Goal: Task Accomplishment & Management: Use online tool/utility

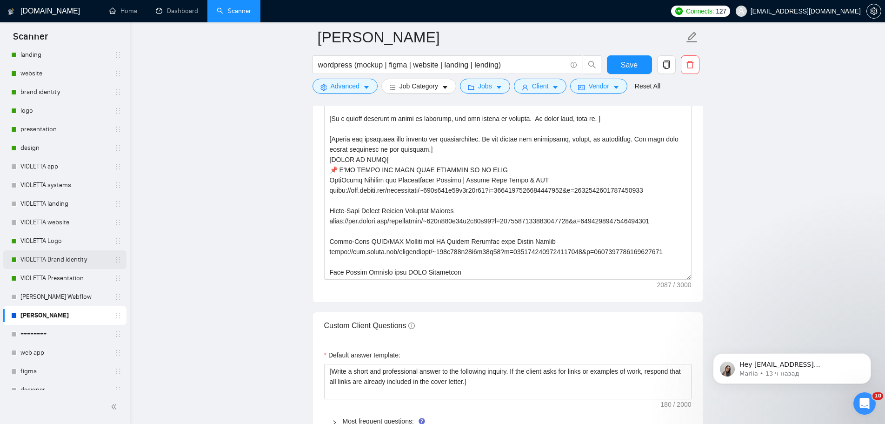
scroll to position [338, 0]
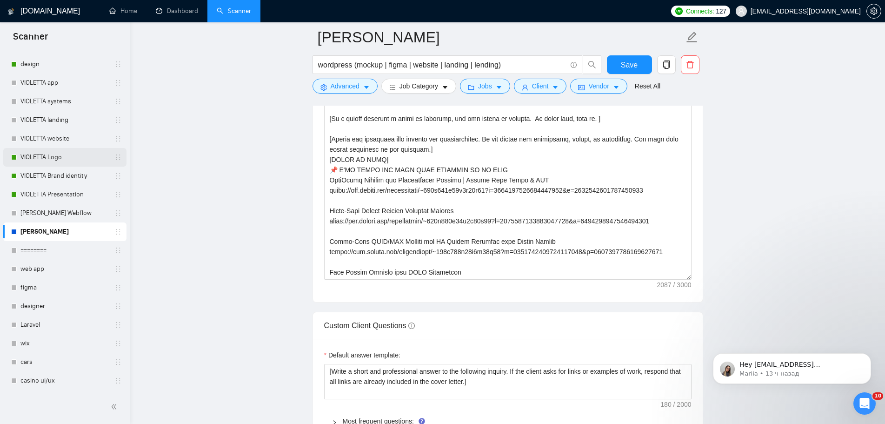
click at [93, 155] on link "VIOLETTA Logo" at bounding box center [64, 157] width 88 height 19
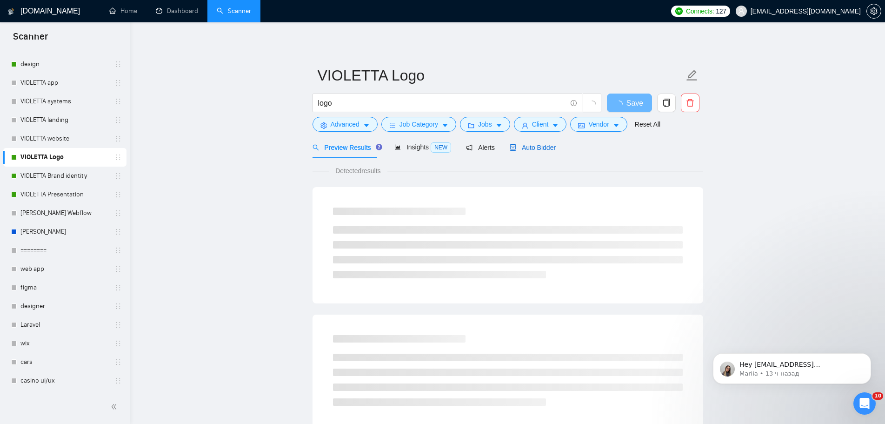
click at [548, 147] on span "Auto Bidder" at bounding box center [533, 147] width 46 height 7
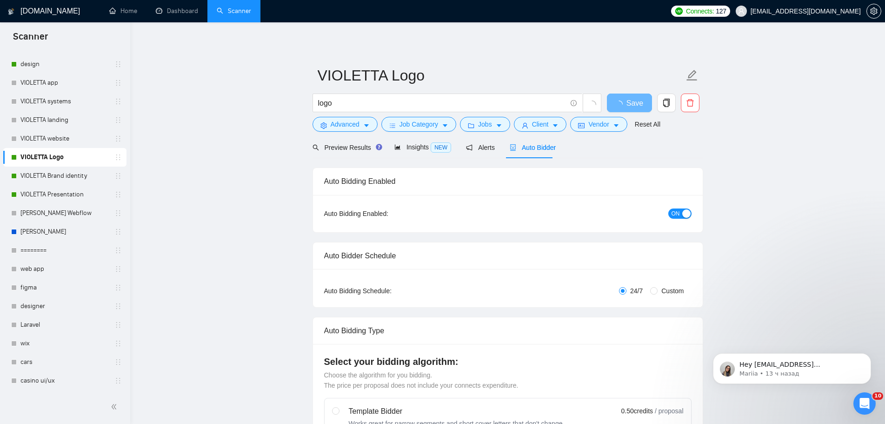
radio input "false"
radio input "true"
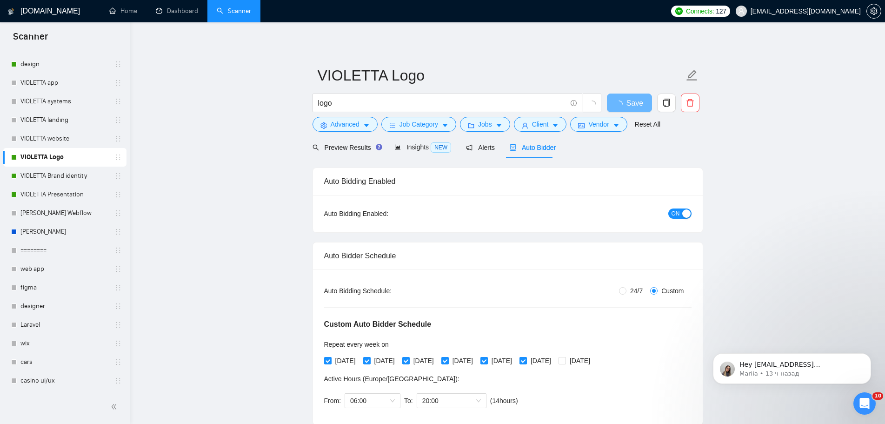
scroll to position [140, 0]
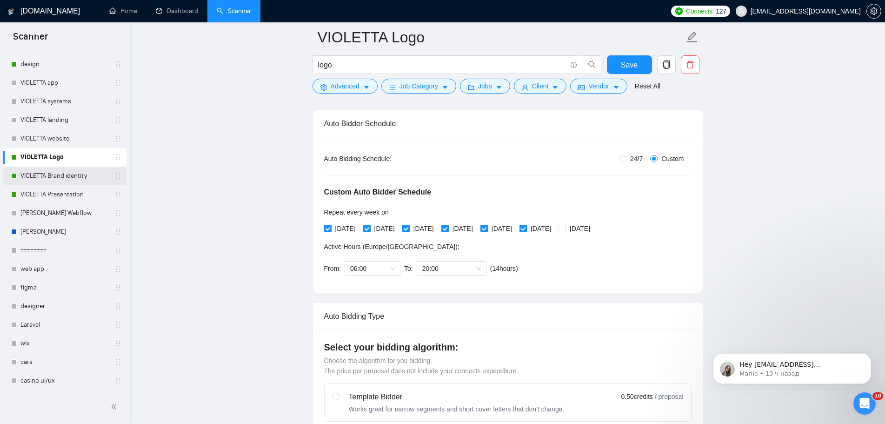
click at [74, 175] on link "VIOLETTA Brand identity" at bounding box center [64, 176] width 88 height 19
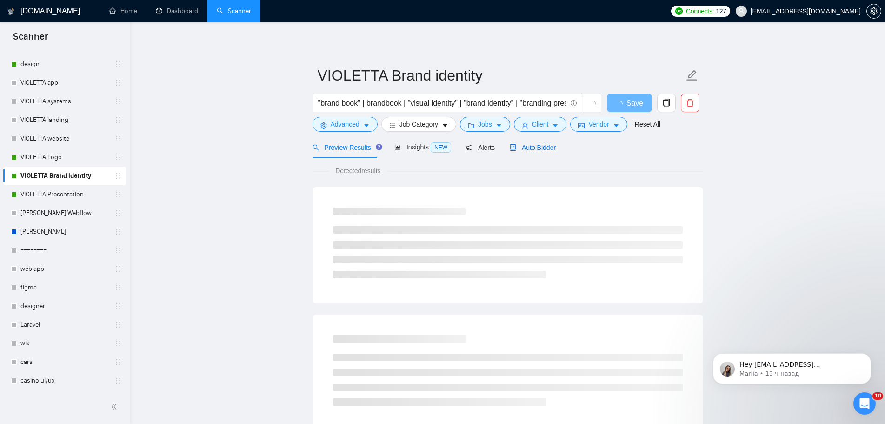
click at [545, 150] on span "Auto Bidder" at bounding box center [533, 147] width 46 height 7
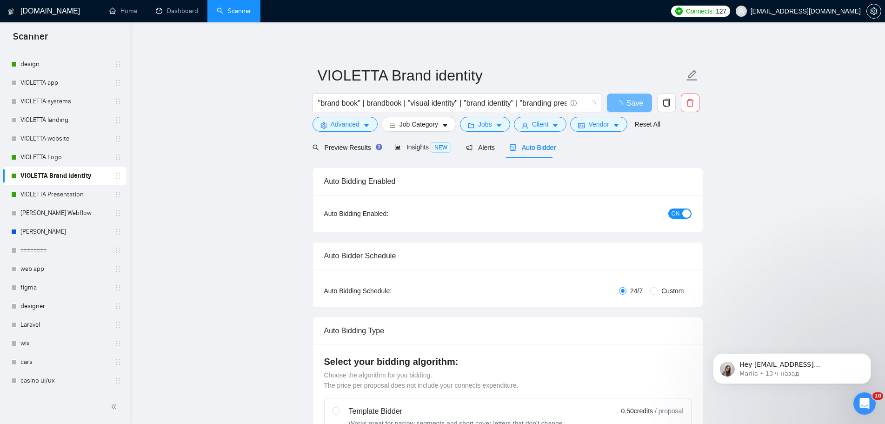
radio input "false"
radio input "true"
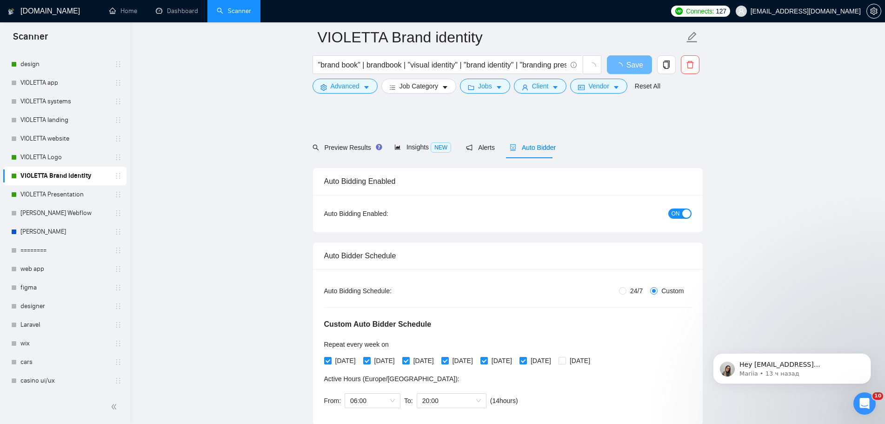
scroll to position [140, 0]
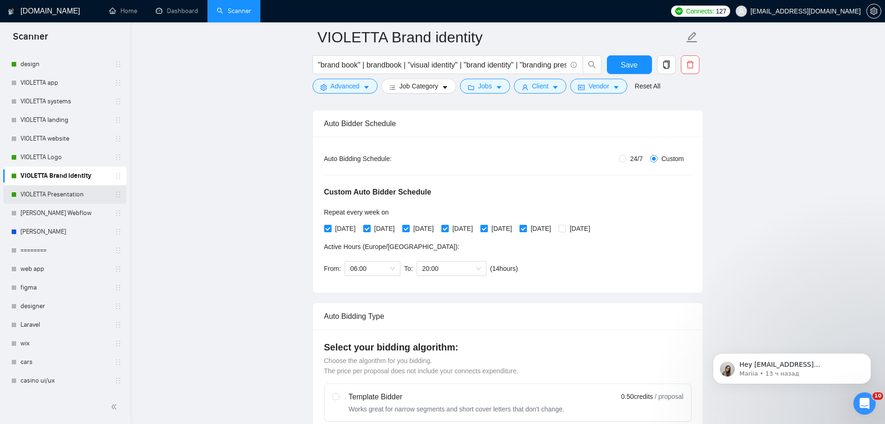
click at [50, 193] on link "VIOLETTA Presentation" at bounding box center [64, 194] width 88 height 19
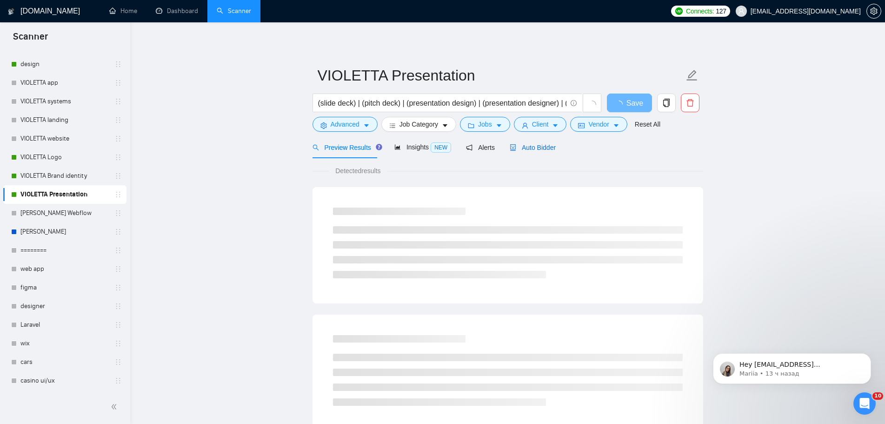
click at [543, 151] on span "Auto Bidder" at bounding box center [533, 147] width 46 height 7
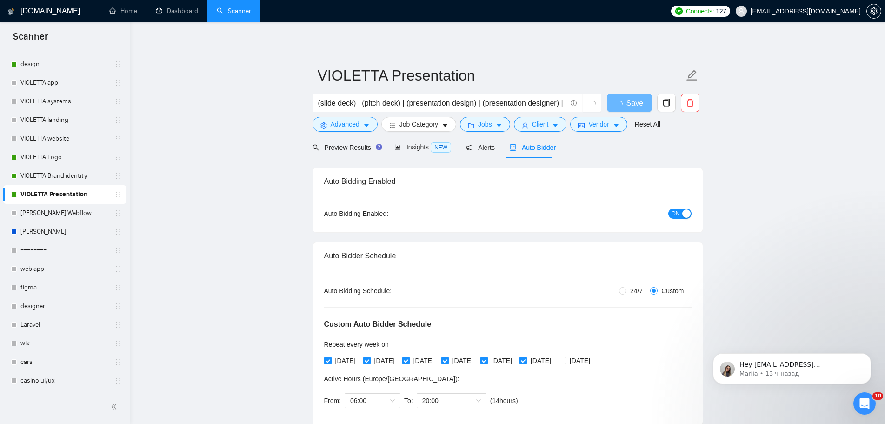
radio input "false"
radio input "true"
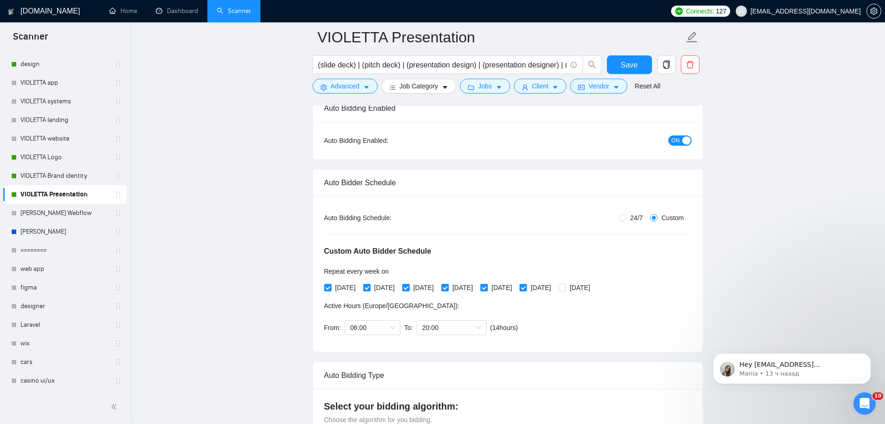
scroll to position [93, 0]
